Goal: Task Accomplishment & Management: Manage account settings

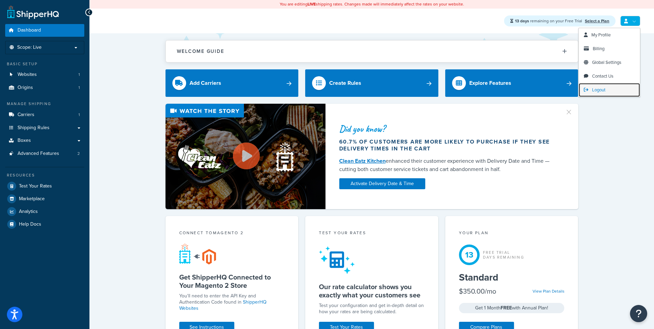
click at [617, 89] on link "Logout" at bounding box center [608, 90] width 61 height 14
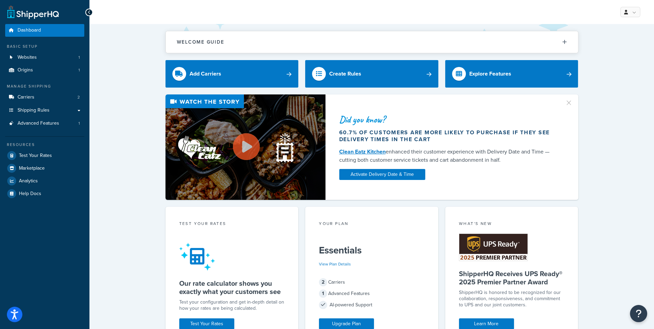
click at [352, 14] on div "My Profile Billing Global Settings Contact Us Logout" at bounding box center [371, 12] width 564 height 24
click at [43, 54] on link "Websites 1" at bounding box center [44, 57] width 79 height 13
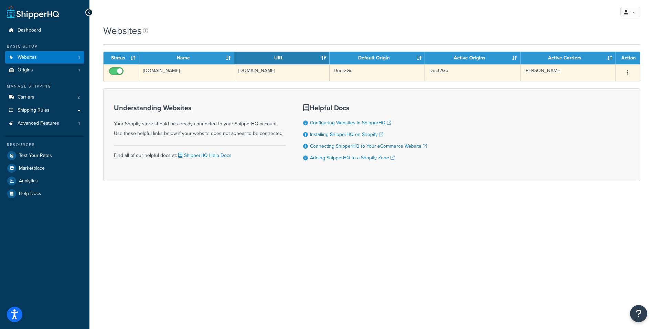
click at [233, 69] on td "duct2go.myshopify.com" at bounding box center [186, 72] width 95 height 17
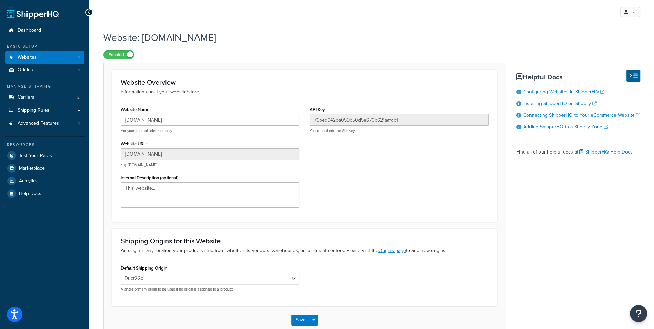
click at [359, 185] on div "Website Name [DOMAIN_NAME] For your internal reference only Website URL [DOMAIN…" at bounding box center [305, 159] width 378 height 109
click at [64, 97] on link "Carriers 2" at bounding box center [44, 97] width 79 height 13
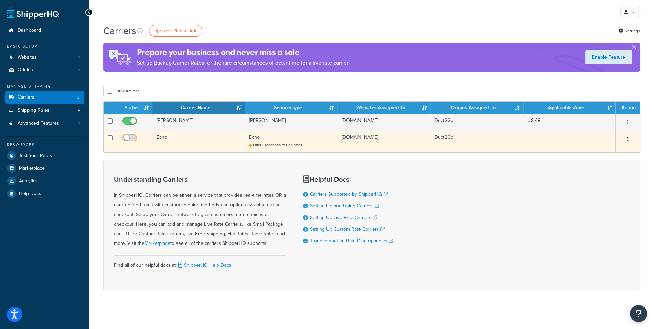
click at [133, 139] on input "checkbox" at bounding box center [130, 139] width 19 height 9
checkbox input "false"
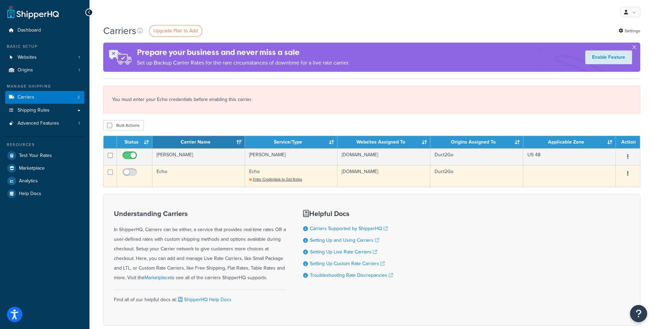
click at [232, 175] on td "Echo" at bounding box center [198, 176] width 92 height 22
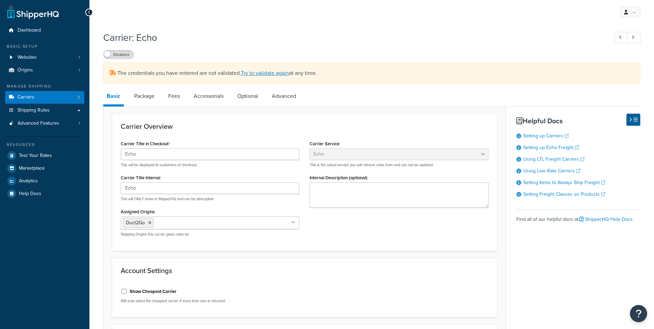
select select "echoFreight"
click at [157, 97] on link "Package" at bounding box center [144, 96] width 27 height 17
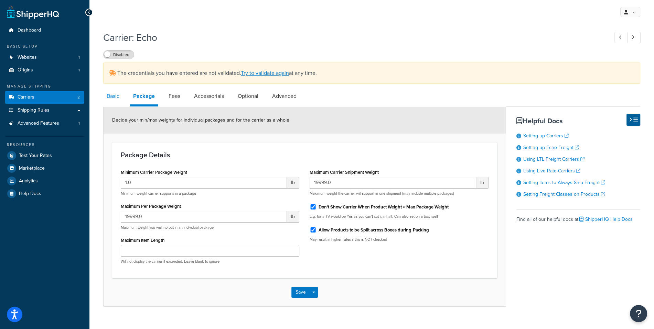
click at [113, 93] on link "Basic" at bounding box center [113, 96] width 20 height 17
select select "echoFreight"
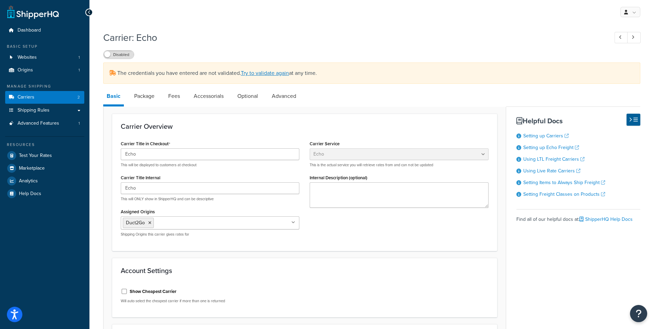
click at [283, 78] on div "The credentials you have entered are not validated. Try to validate again at an…" at bounding box center [371, 73] width 537 height 21
click at [279, 73] on link "Try to validate again" at bounding box center [265, 73] width 48 height 8
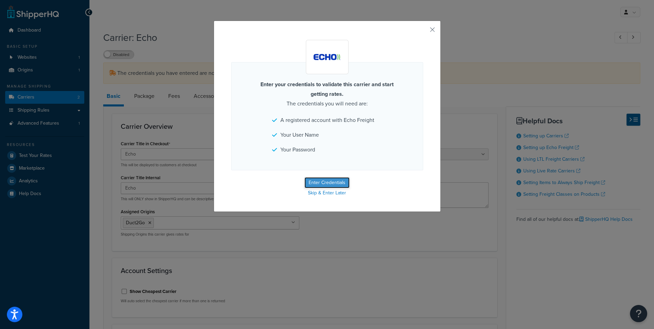
click at [337, 179] on button "Enter Credentials" at bounding box center [326, 182] width 45 height 11
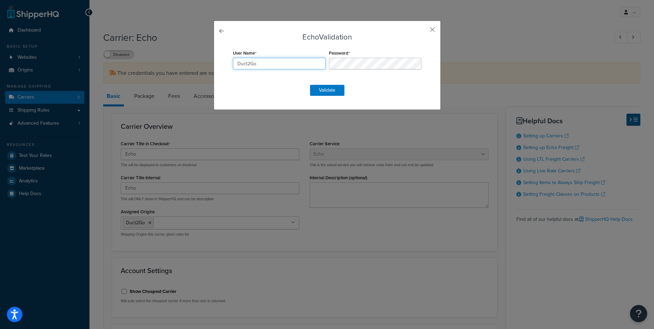
click at [310, 63] on input "Duct2Go" at bounding box center [279, 64] width 92 height 12
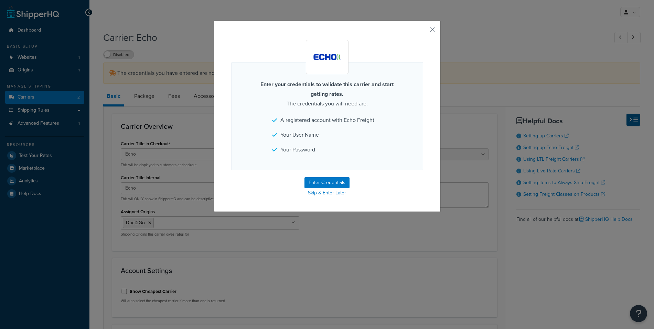
select select "echoFreight"
click at [331, 181] on button "Enter Credentials" at bounding box center [326, 182] width 45 height 11
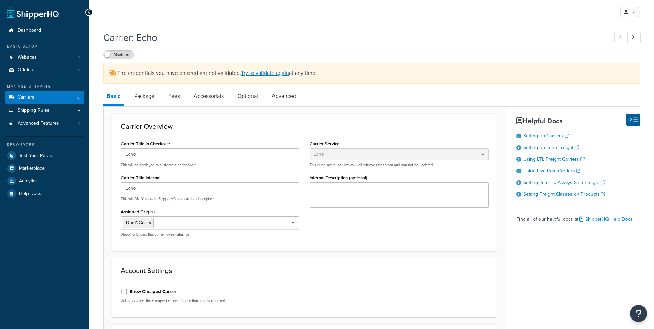
select select "echoFreight"
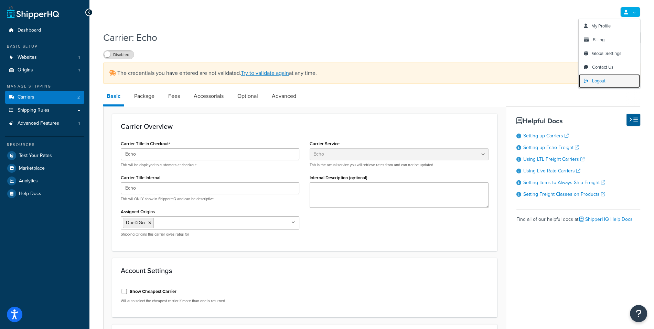
click at [624, 81] on link "Logout" at bounding box center [608, 81] width 61 height 14
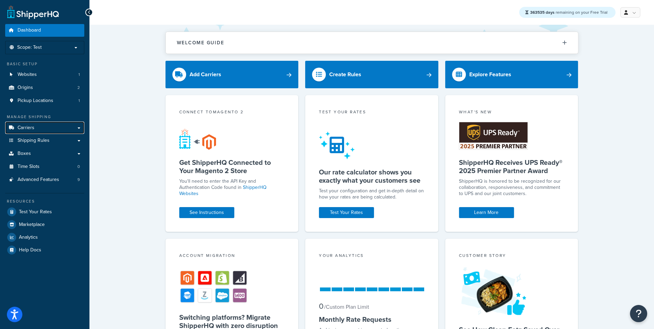
click at [62, 129] on link "Carriers" at bounding box center [44, 128] width 79 height 13
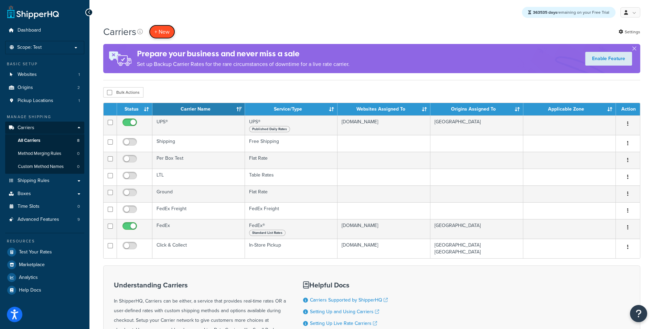
click at [166, 36] on button "+ New" at bounding box center [162, 32] width 26 height 14
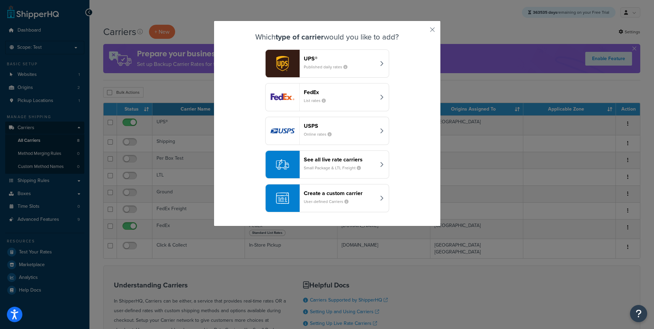
click at [351, 166] on small "Small Package & LTL Freight" at bounding box center [335, 168] width 63 height 6
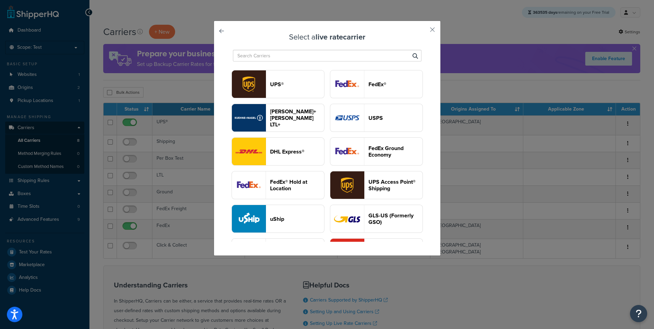
click at [325, 66] on div "Select a live rate carrier UPS® FedEx® Kuehne+Nagel LTL+ USPS DHL Express® FedE…" at bounding box center [327, 137] width 192 height 209
click at [324, 64] on div "Select a live rate carrier UPS® FedEx® Kuehne+Nagel LTL+ USPS DHL Express® FedE…" at bounding box center [327, 137] width 192 height 209
click at [322, 60] on input "text" at bounding box center [327, 56] width 188 height 12
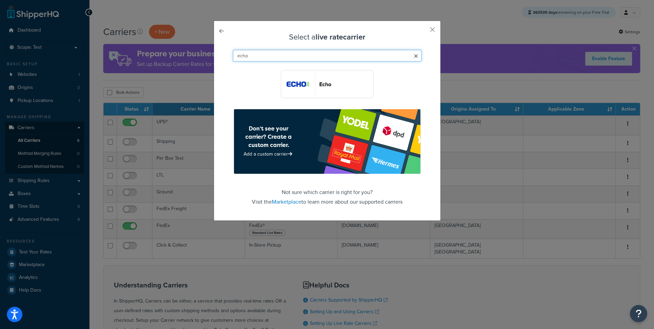
type input "echo"
click at [305, 84] on img "button" at bounding box center [298, 84] width 34 height 28
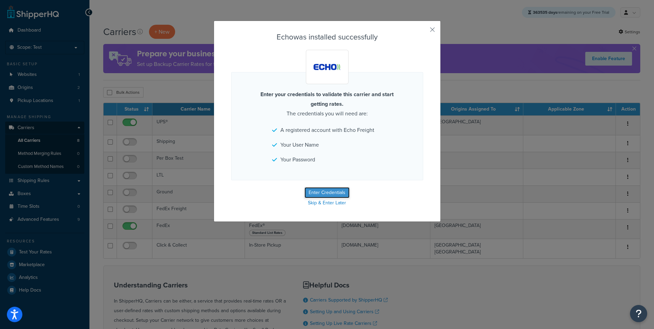
click at [336, 194] on button "Enter Credentials" at bounding box center [326, 192] width 45 height 11
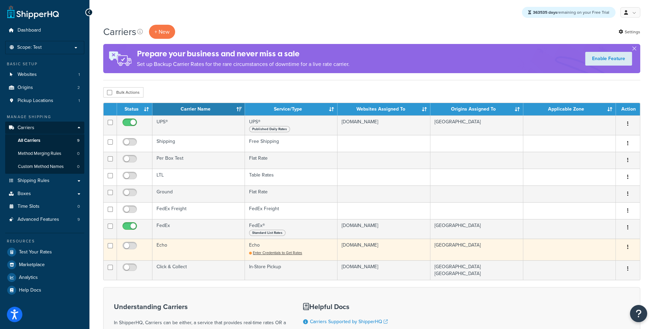
click at [196, 249] on td "Echo" at bounding box center [198, 250] width 92 height 22
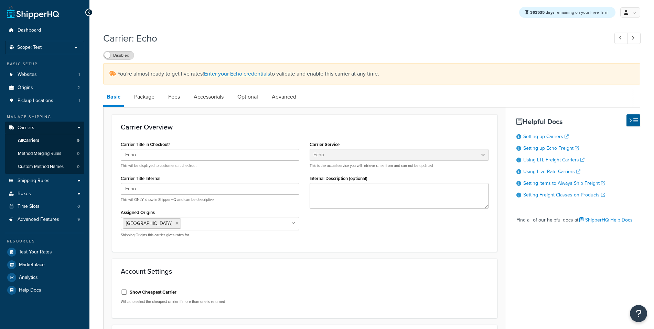
select select "echoFreight"
click at [257, 73] on link "Enter your Echo credentials" at bounding box center [237, 74] width 66 height 8
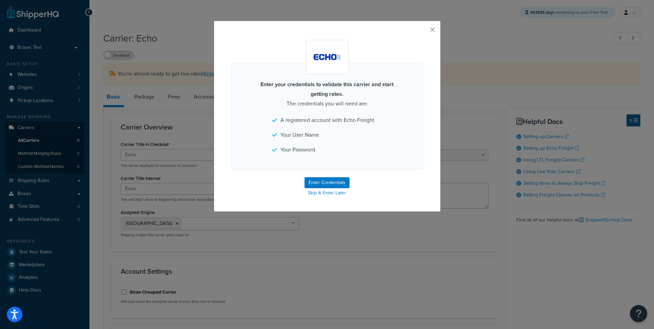
click at [341, 175] on form "Enter your credentials to validate this carrier and start getting rates. The cr…" at bounding box center [327, 119] width 192 height 158
click at [336, 178] on button "Enter Credentials" at bounding box center [326, 182] width 45 height 11
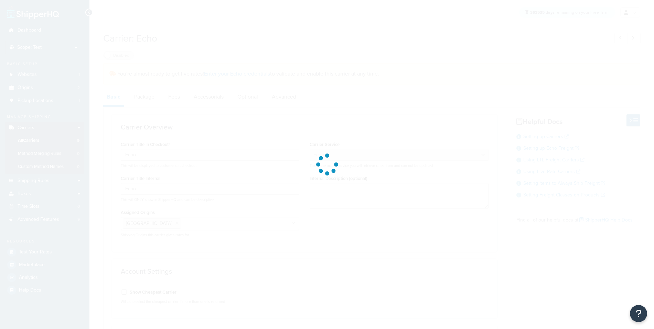
select select "echoFreight"
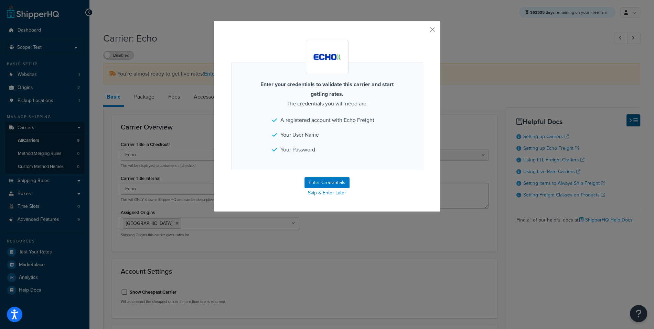
click at [429, 28] on div "Enter your credentials to validate this carrier and start getting rates. The cr…" at bounding box center [326, 116] width 227 height 191
click at [423, 31] on button "button" at bounding box center [422, 32] width 2 height 2
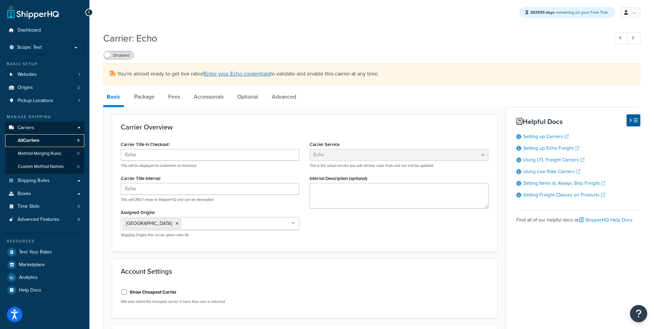
click at [39, 139] on span "All Carriers" at bounding box center [28, 141] width 21 height 6
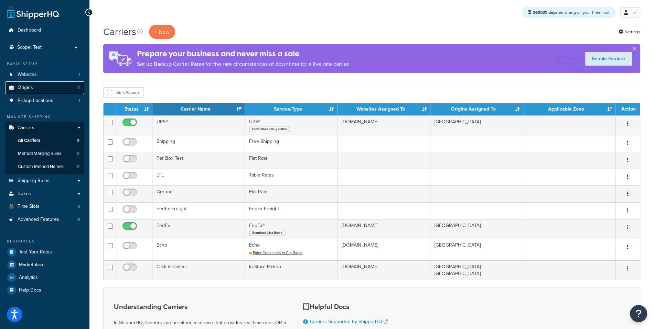
click at [59, 83] on link "Origins 2" at bounding box center [44, 87] width 79 height 13
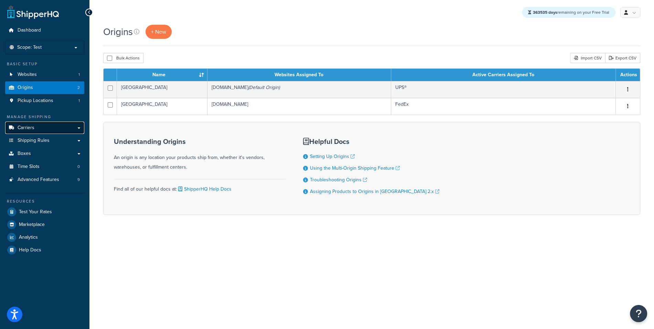
click at [58, 127] on link "Carriers" at bounding box center [44, 128] width 79 height 13
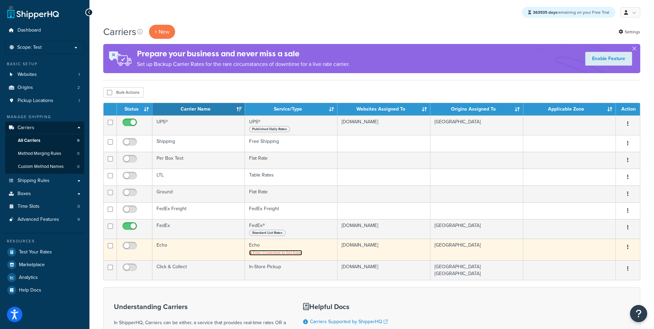
click at [264, 252] on span "Enter Credentials to Get Rates" at bounding box center [277, 253] width 49 height 6
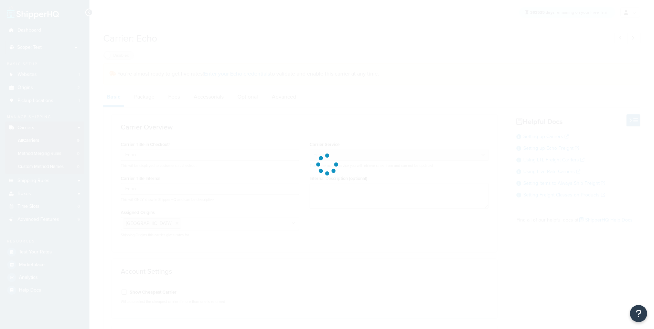
select select "echoFreight"
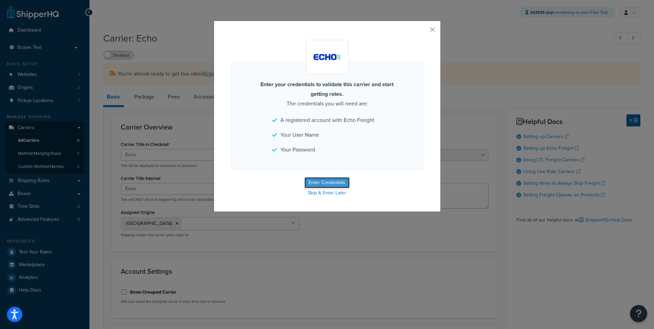
click at [332, 182] on button "Enter Credentials" at bounding box center [326, 182] width 45 height 11
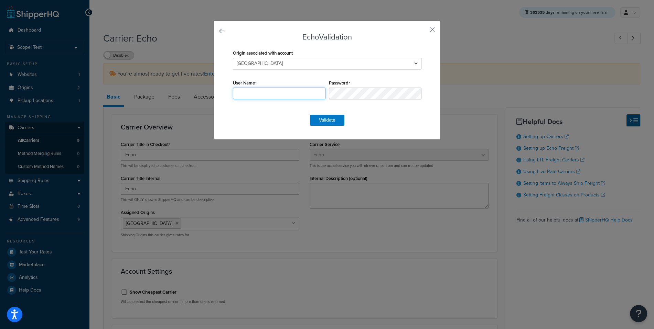
click at [274, 90] on input "User Name" at bounding box center [279, 94] width 92 height 12
paste input "Duct2Go"
type input "Duct2Go"
click at [326, 116] on button "Validate" at bounding box center [327, 120] width 34 height 11
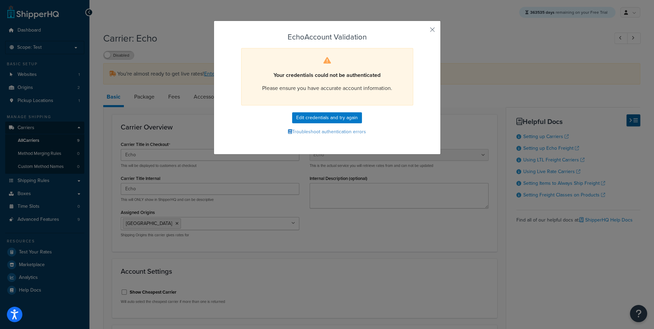
click at [432, 25] on div "Echo Account Validation Your credentials could not be authenticated Please ensu…" at bounding box center [326, 88] width 227 height 134
click at [423, 31] on button "button" at bounding box center [422, 32] width 2 height 2
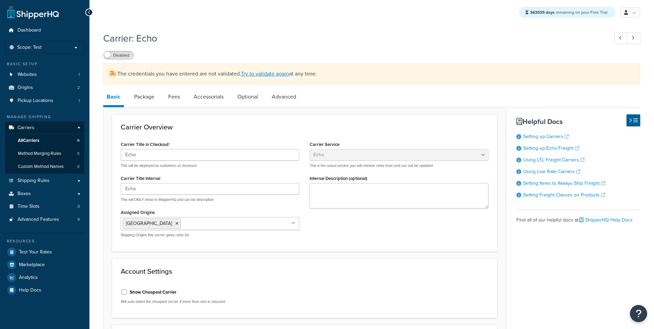
select select "echoFreight"
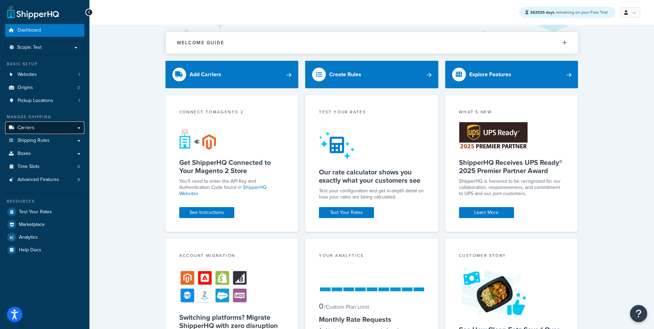
click at [68, 125] on link "Carriers" at bounding box center [44, 128] width 79 height 13
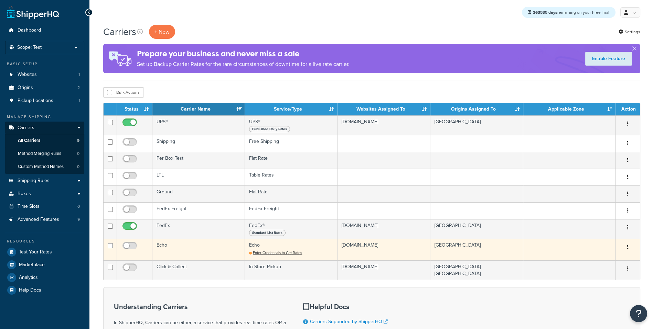
click at [212, 244] on td "Echo" at bounding box center [198, 250] width 92 height 22
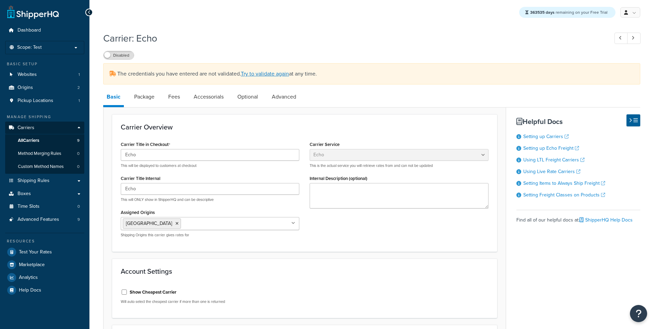
select select "echoFreight"
click at [294, 95] on link "Advanced" at bounding box center [283, 97] width 31 height 17
select select "false"
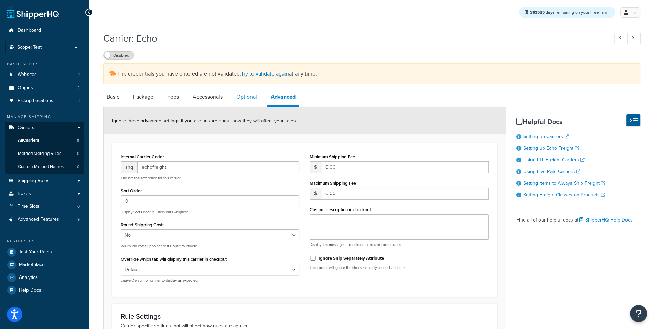
click at [252, 92] on link "Optional" at bounding box center [247, 97] width 28 height 17
select select "55"
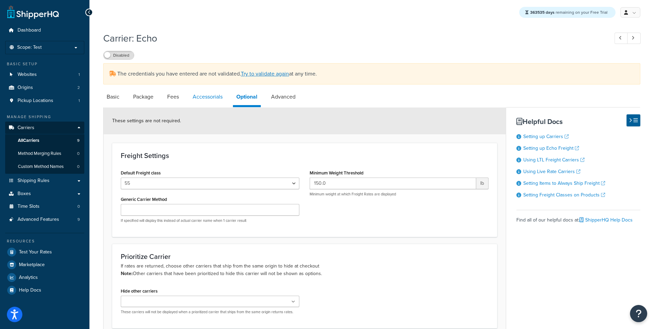
click at [218, 99] on link "Accessorials" at bounding box center [207, 97] width 37 height 17
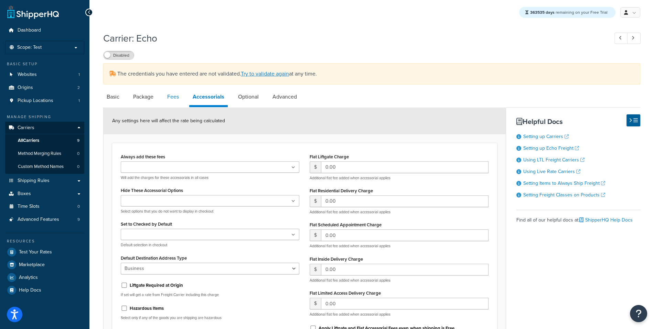
click at [179, 97] on link "Fees" at bounding box center [173, 97] width 19 height 17
select select "AFTER"
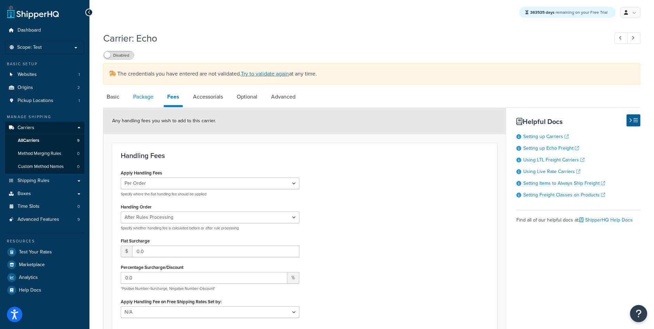
click at [152, 101] on link "Package" at bounding box center [143, 97] width 27 height 17
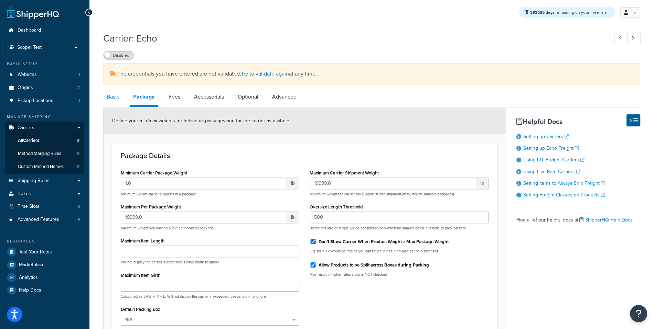
click at [117, 101] on link "Basic" at bounding box center [113, 97] width 20 height 17
select select "echoFreight"
